Goal: Information Seeking & Learning: Learn about a topic

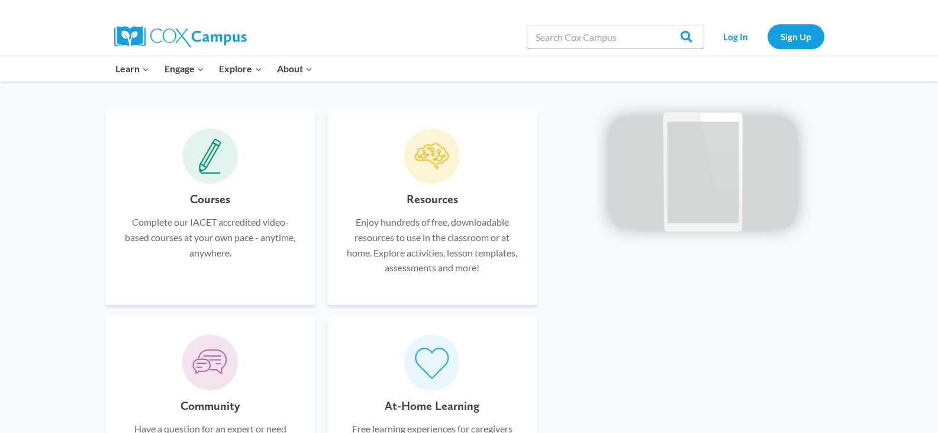
scroll to position [691, 0]
click at [437, 176] on span at bounding box center [432, 157] width 56 height 56
click at [421, 275] on p "Enjoy hundreds of free, downloadable resources to use in the classroom or at ho…" at bounding box center [432, 245] width 175 height 60
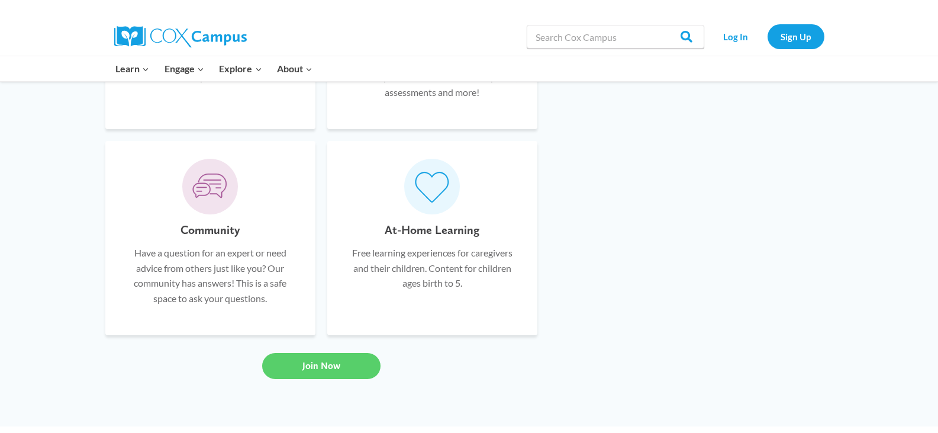
scroll to position [839, 0]
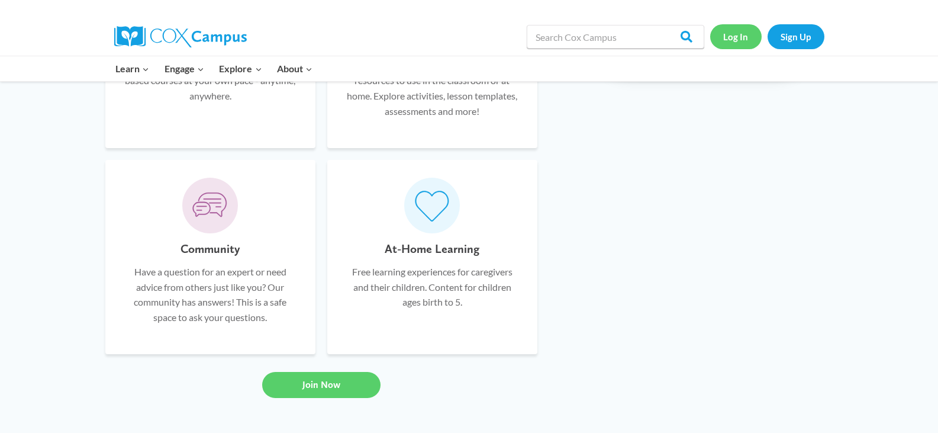
click at [736, 38] on link "Log In" at bounding box center [735, 36] width 51 height 24
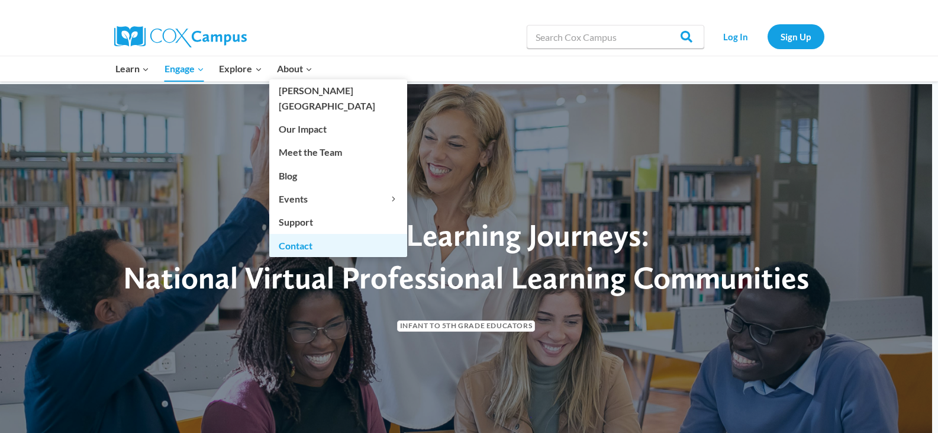
click at [304, 234] on link "Contact" at bounding box center [338, 245] width 138 height 22
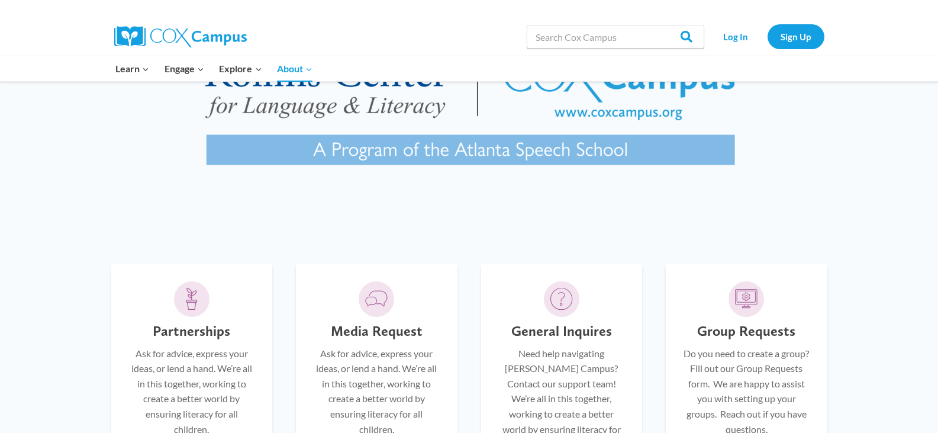
scroll to position [242, 0]
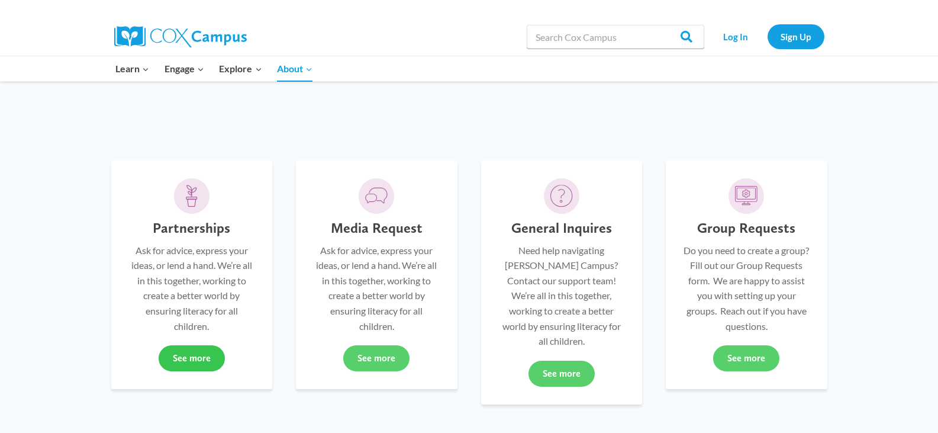
click at [189, 361] on link "See more" at bounding box center [192, 358] width 66 height 26
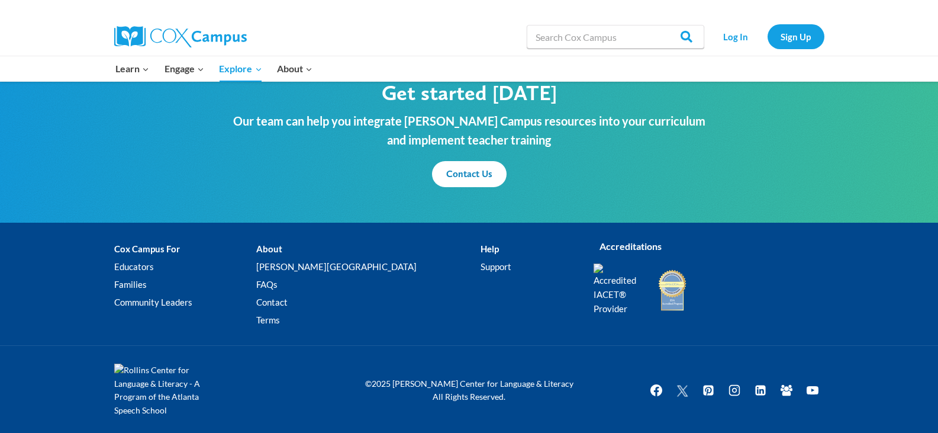
scroll to position [1466, 0]
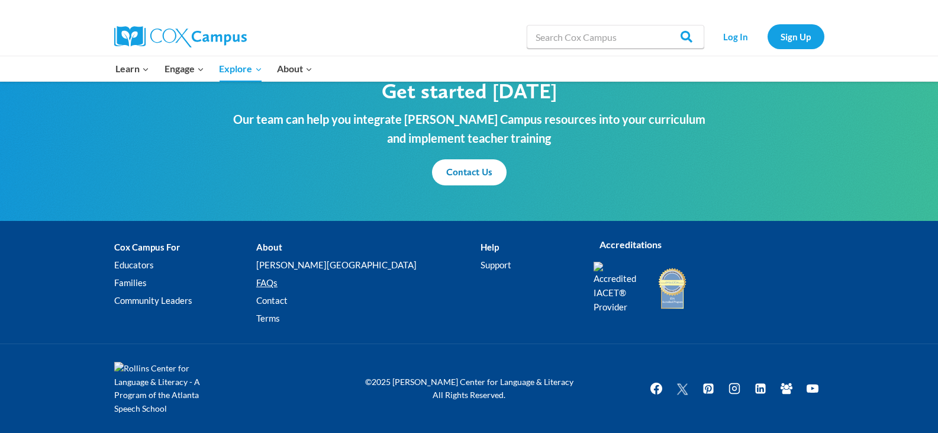
click at [307, 280] on link "FAQs" at bounding box center [368, 283] width 224 height 18
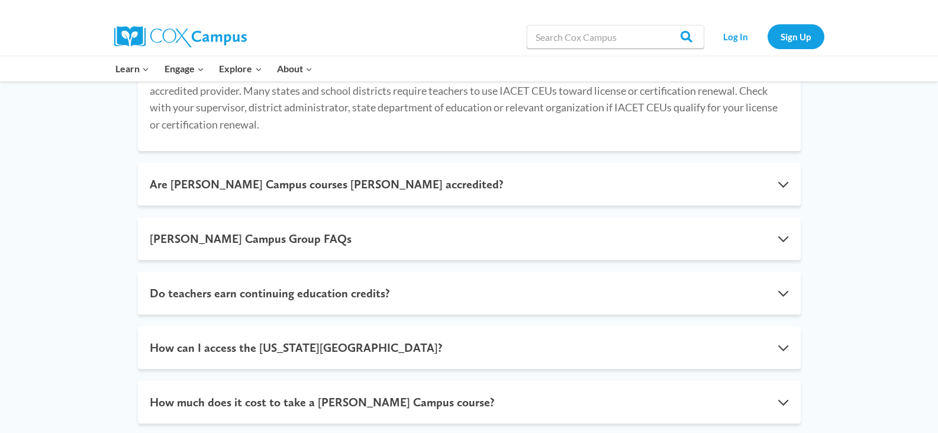
scroll to position [315, 0]
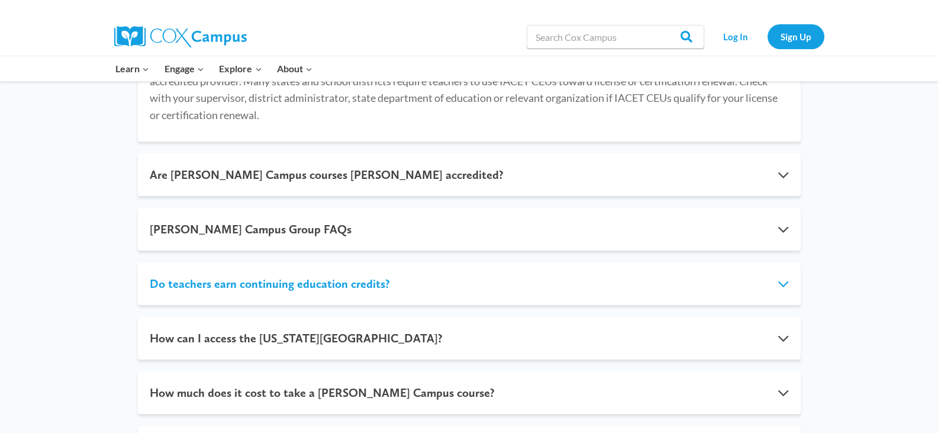
click at [784, 267] on button "Do teachers earn continuing education credits?" at bounding box center [469, 283] width 663 height 43
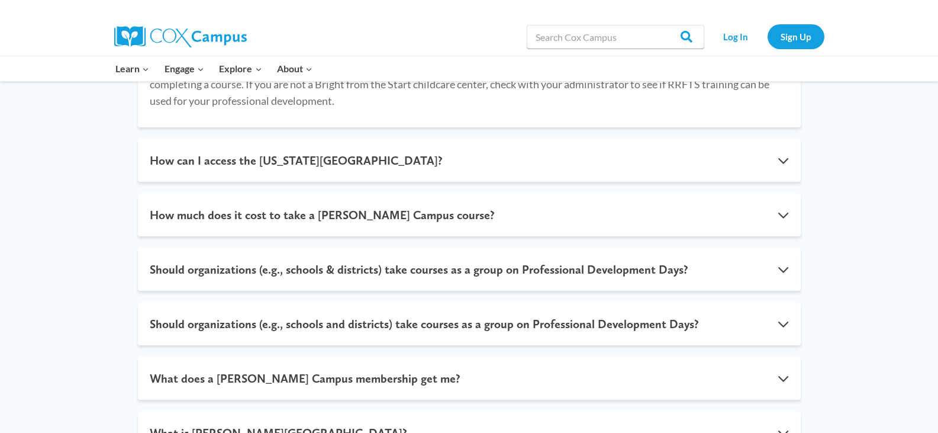
scroll to position [489, 0]
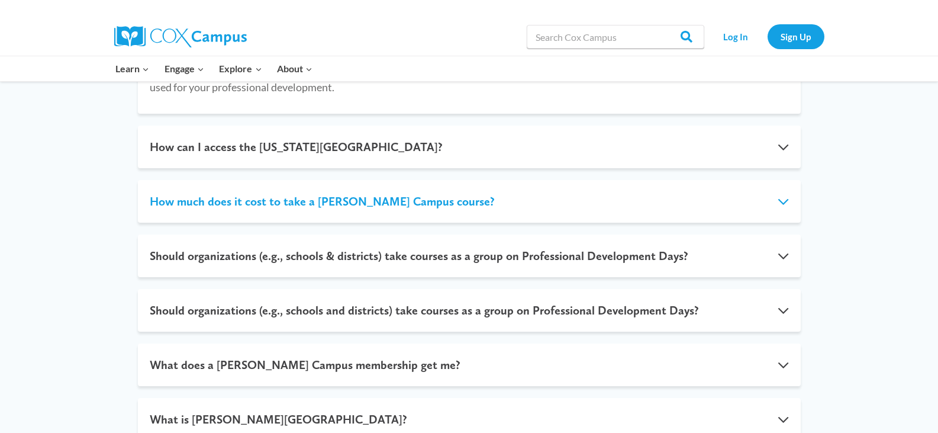
click at [784, 203] on button "How much does it cost to take a Cox Campus course?" at bounding box center [469, 201] width 663 height 43
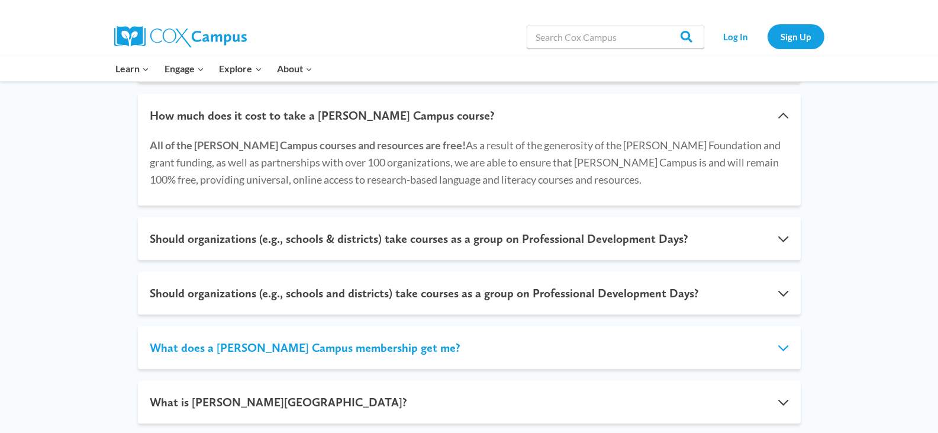
click at [784, 349] on button "What does a Cox Campus membership get me?" at bounding box center [469, 347] width 663 height 43
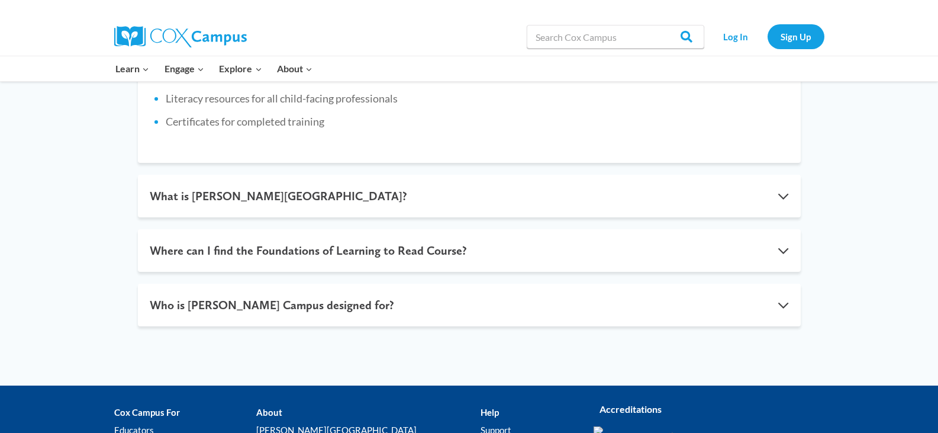
scroll to position [840, 0]
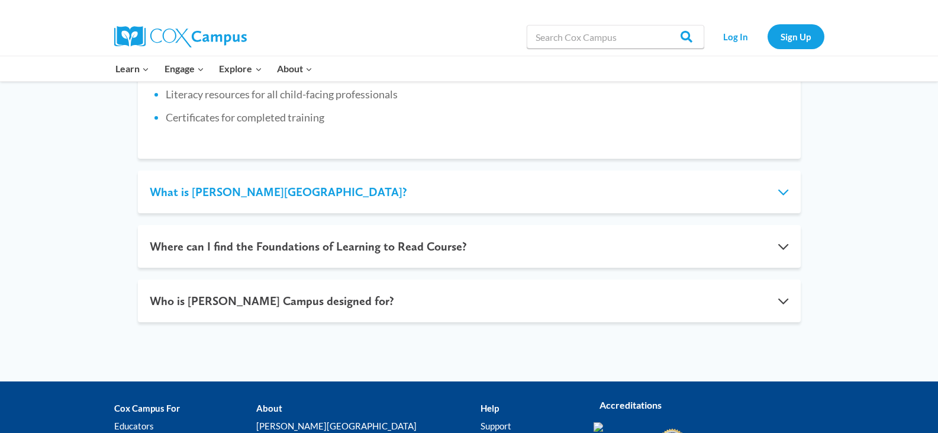
click at [780, 193] on button "What is Cox Campus?" at bounding box center [469, 191] width 663 height 43
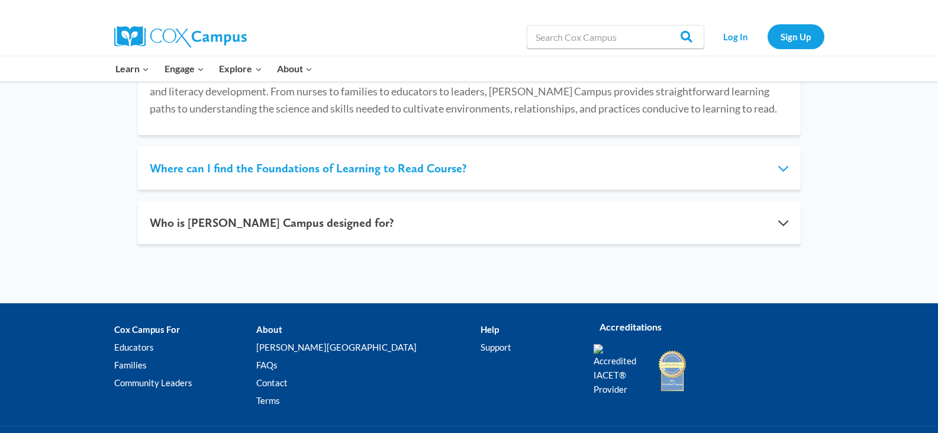
click at [784, 172] on button "Where can I find the Foundations of Learning to Read Course?" at bounding box center [469, 168] width 663 height 43
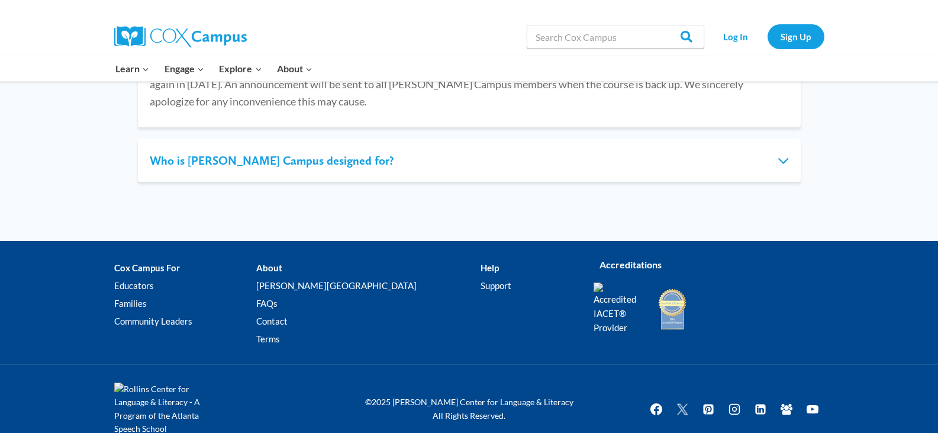
click at [784, 162] on button "Who is Cox Campus designed for?" at bounding box center [469, 160] width 663 height 43
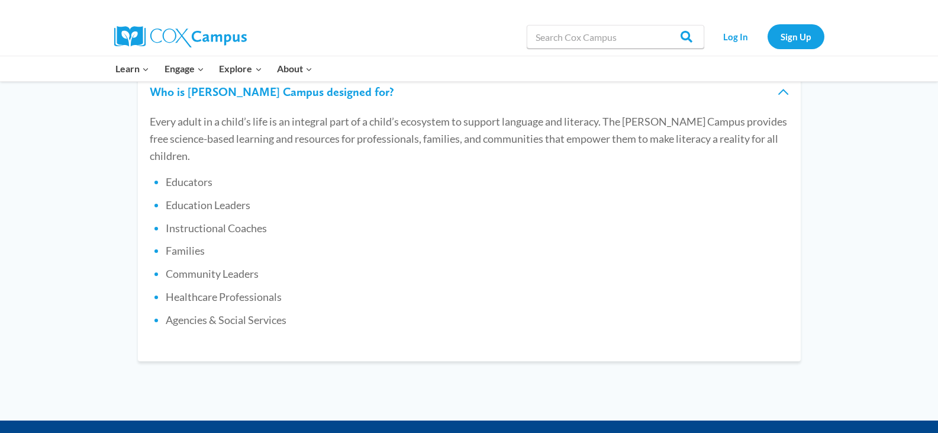
click at [784, 175] on li "Educators" at bounding box center [477, 182] width 623 height 15
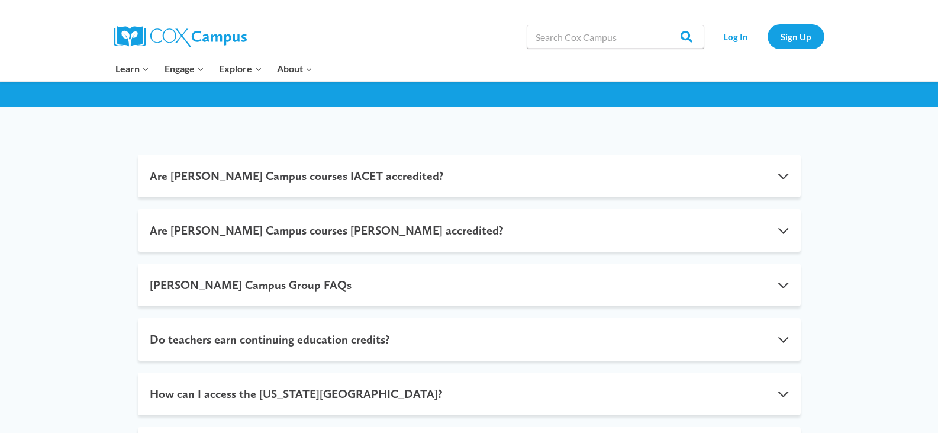
scroll to position [0, 0]
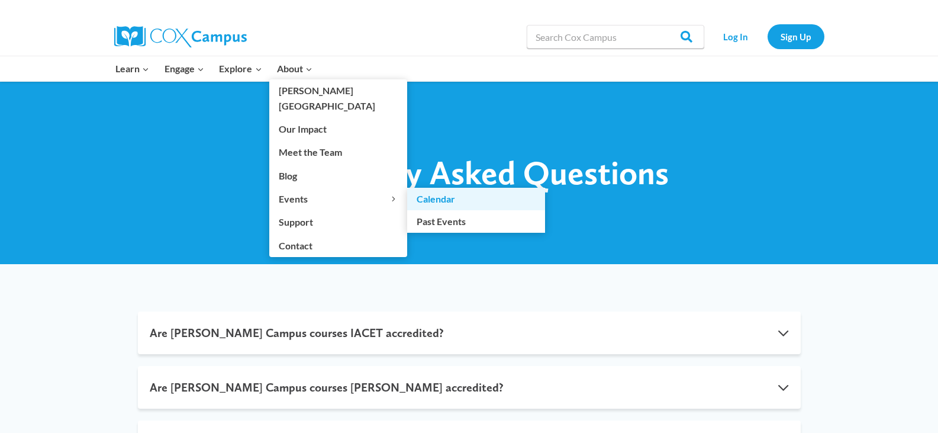
click at [438, 188] on link "Calendar" at bounding box center [476, 199] width 138 height 22
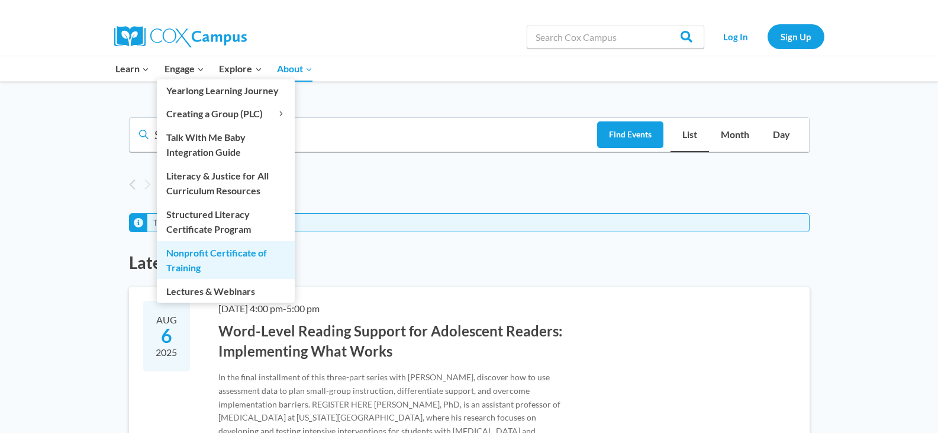
click at [206, 253] on link "Nonprofit Certificate of Training" at bounding box center [226, 260] width 138 height 38
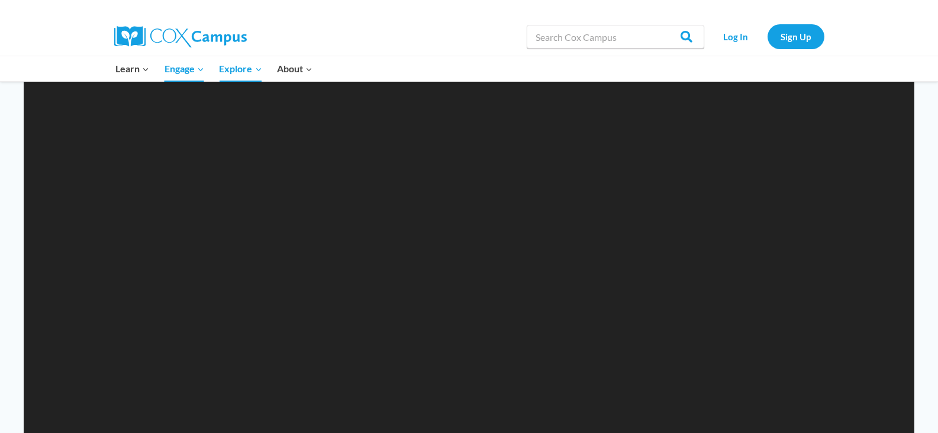
scroll to position [1173, 0]
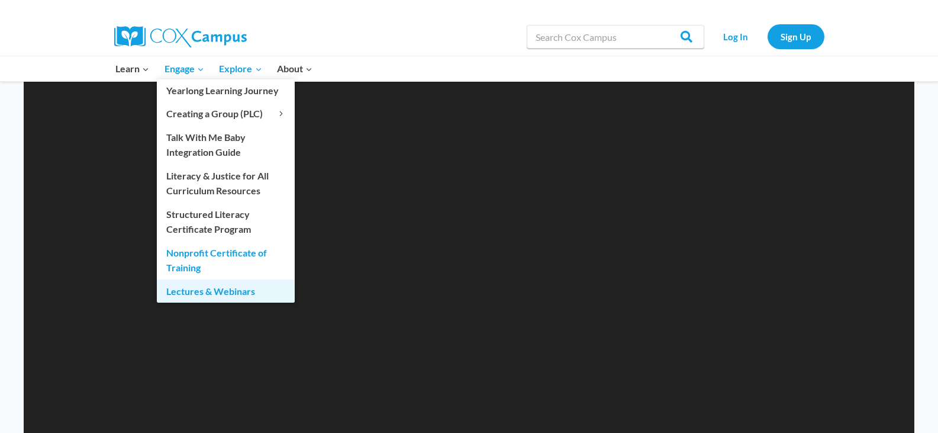
click at [197, 291] on link "Lectures & Webinars" at bounding box center [226, 290] width 138 height 22
